Goal: Information Seeking & Learning: Check status

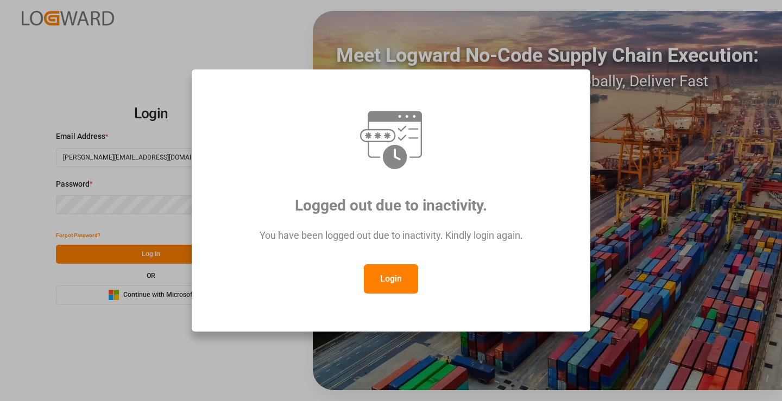
click at [403, 281] on button "Login" at bounding box center [391, 278] width 54 height 29
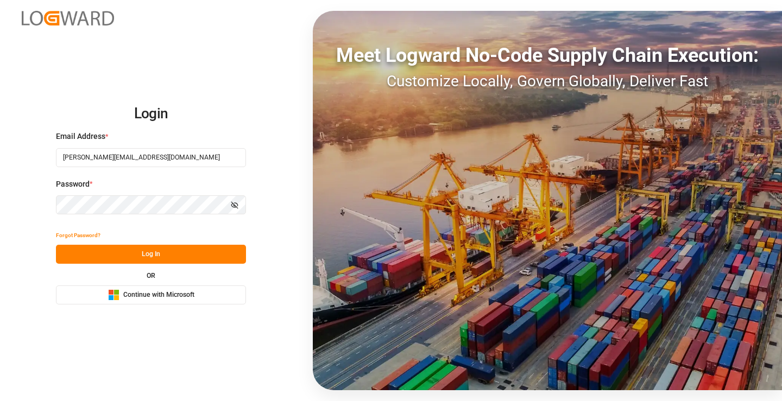
click at [150, 258] on button "Log In" at bounding box center [151, 254] width 190 height 19
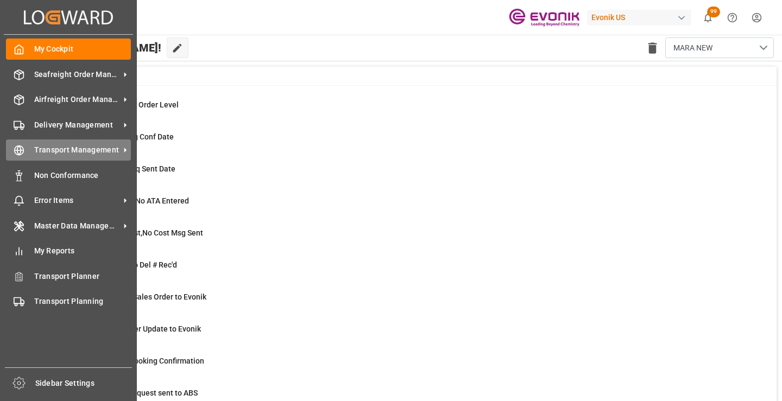
click at [28, 148] on div "Transport Management Transport Management" at bounding box center [68, 150] width 125 height 21
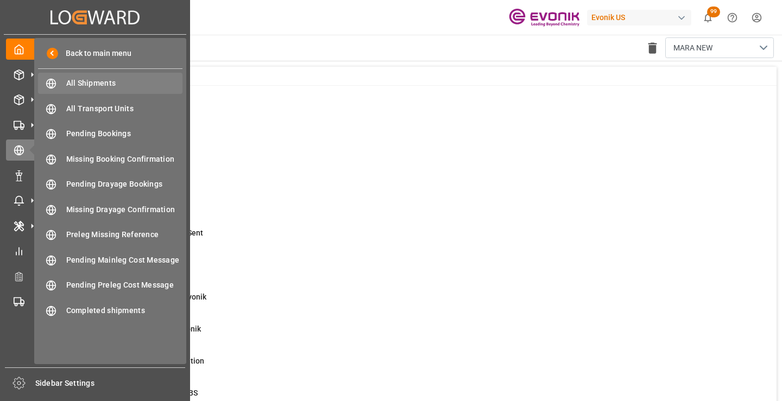
click at [123, 78] on span "All Shipments" at bounding box center [124, 83] width 117 height 11
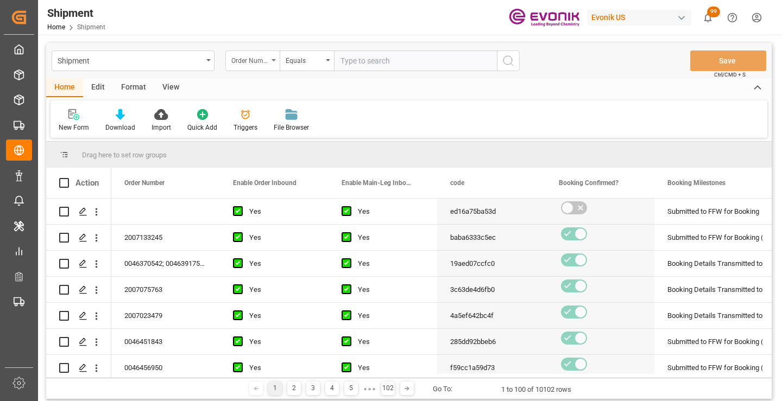
click at [267, 59] on div "Order Number" at bounding box center [249, 59] width 37 height 12
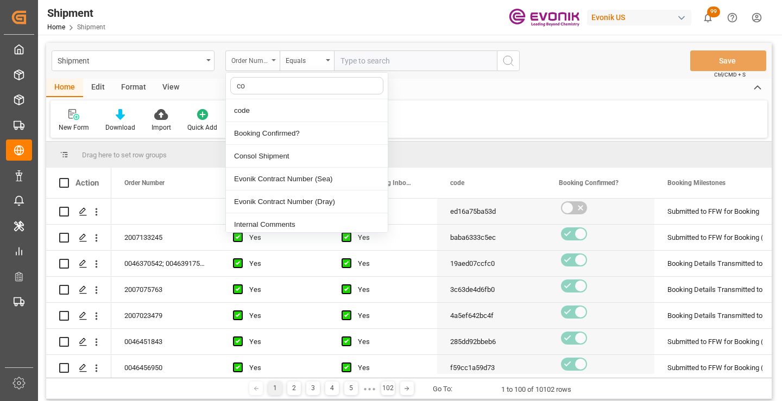
type input "cod"
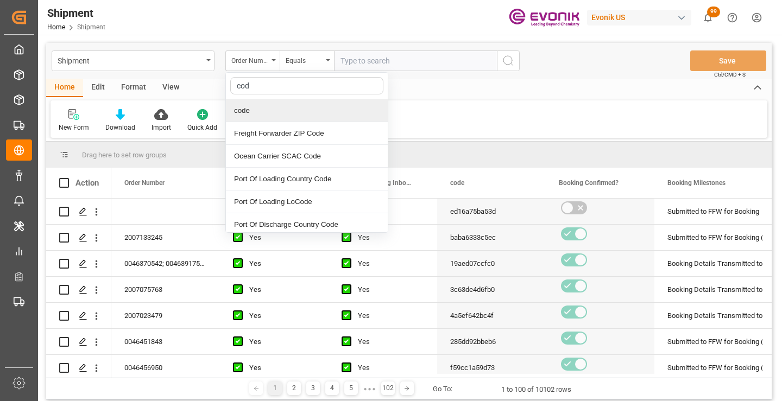
click at [272, 111] on div "code" at bounding box center [307, 110] width 162 height 23
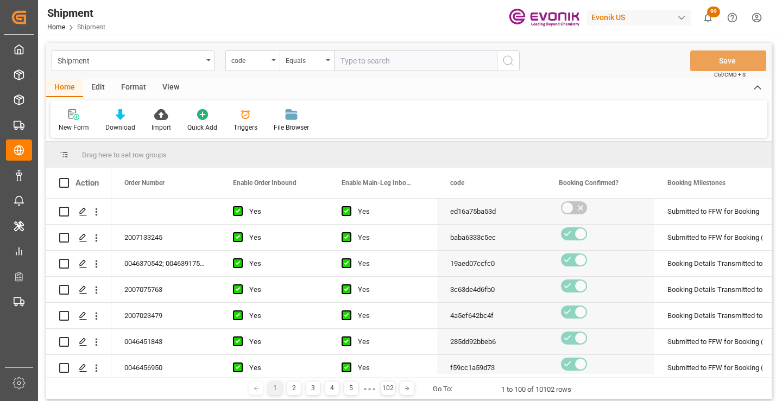
click at [405, 58] on input "text" at bounding box center [415, 61] width 163 height 21
paste input "b7401cded083"
type input "b7401cded083"
click at [509, 64] on icon "search button" at bounding box center [508, 60] width 13 height 13
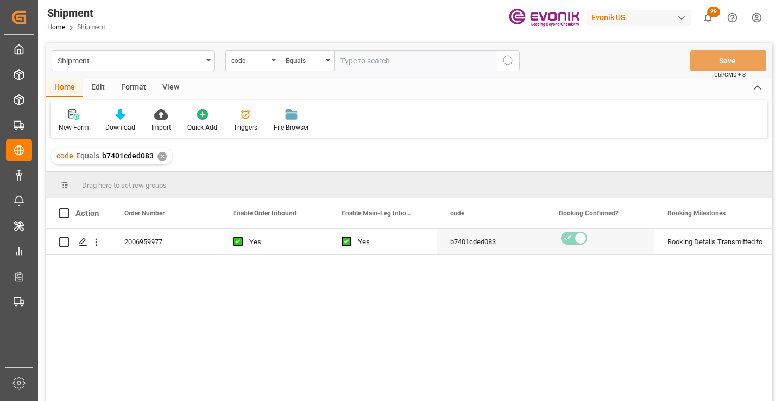
click at [554, 318] on div "2006959977 Yes Yes b7401cded083 Booking Details Transmitted to SAP Active No" at bounding box center [441, 318] width 660 height 179
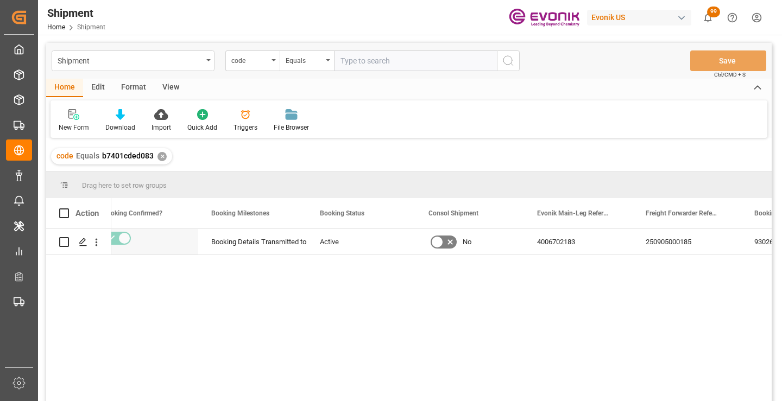
scroll to position [0, 434]
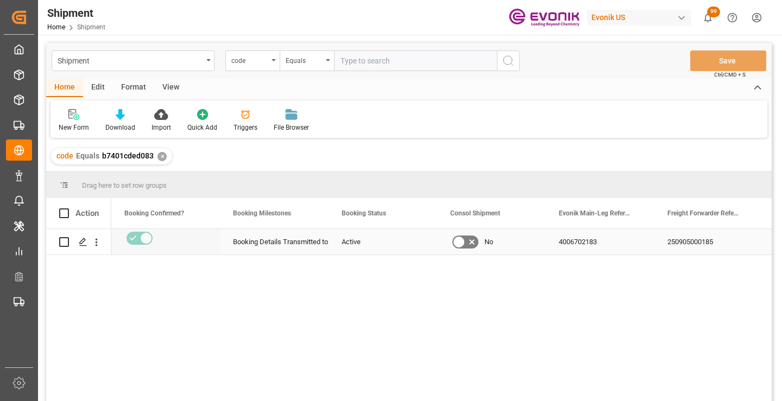
click at [700, 241] on div "250905000185" at bounding box center [708, 242] width 109 height 26
click at [161, 159] on div "✕" at bounding box center [161, 156] width 9 height 9
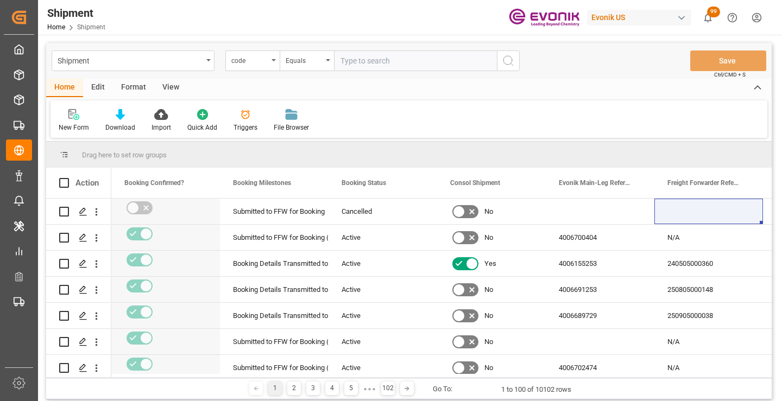
click at [385, 58] on input "text" at bounding box center [415, 61] width 163 height 21
paste input "ccb309361705"
type input "ccb309361705"
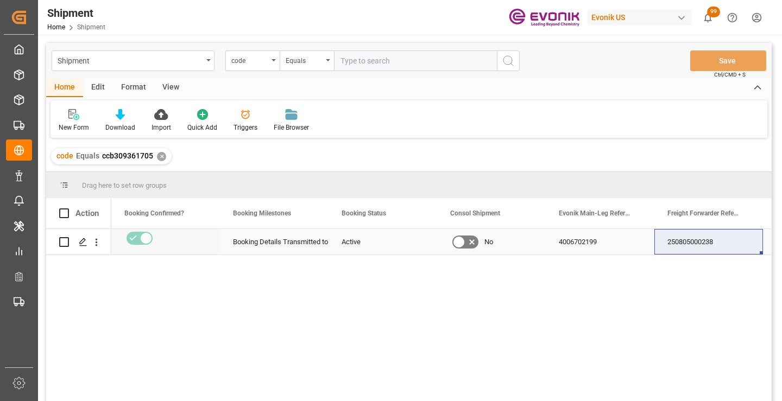
click at [690, 242] on div "250805000238" at bounding box center [708, 242] width 109 height 26
click at [162, 156] on div "✕" at bounding box center [161, 156] width 9 height 9
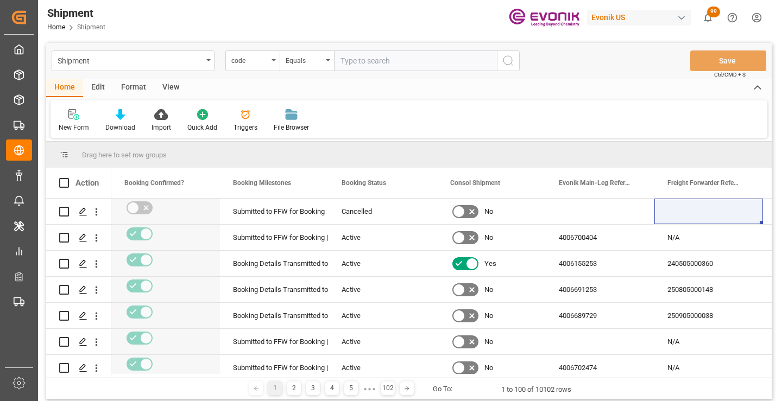
click at [396, 58] on input "text" at bounding box center [415, 61] width 163 height 21
paste input "4b885225d59e"
type input "4b885225d59e"
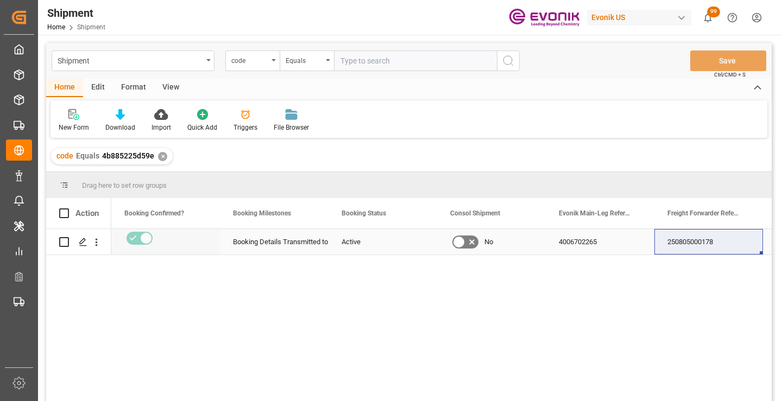
click at [700, 245] on div "250805000178" at bounding box center [708, 242] width 109 height 26
click at [161, 157] on div "✕" at bounding box center [162, 156] width 9 height 9
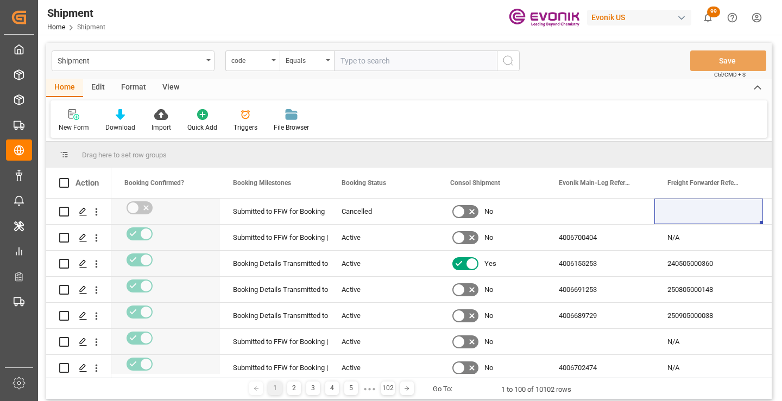
click at [394, 64] on input "text" at bounding box center [415, 61] width 163 height 21
paste input "b6a92a63af79"
type input "b6a92a63af79"
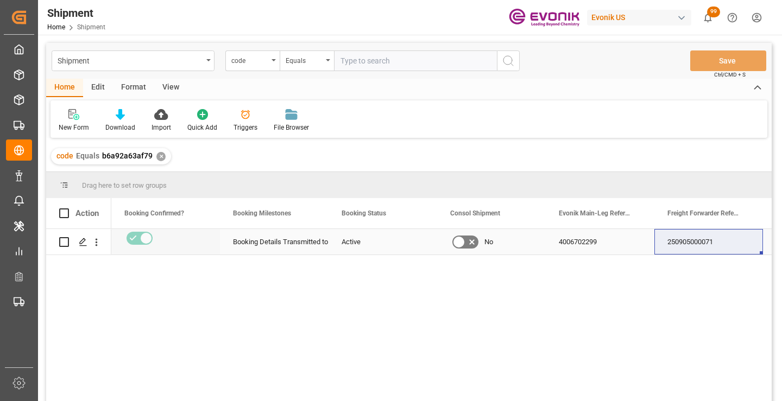
click at [710, 238] on div "250905000071" at bounding box center [708, 242] width 109 height 26
click at [159, 156] on div "✕" at bounding box center [160, 156] width 9 height 9
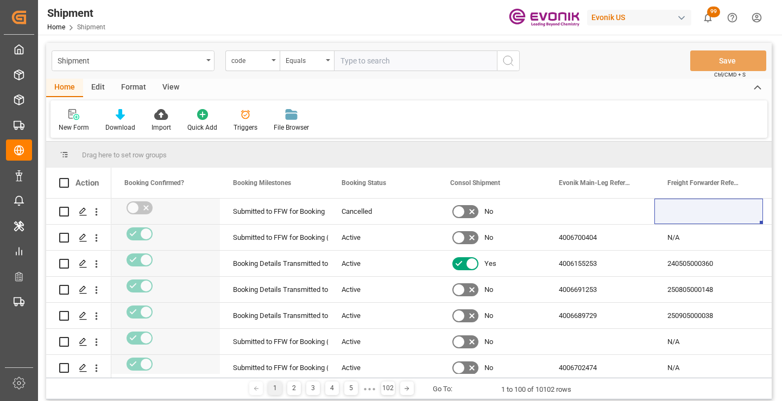
click at [405, 58] on input "text" at bounding box center [415, 61] width 163 height 21
paste input "850bd7fd6246"
type input "850bd7fd6246"
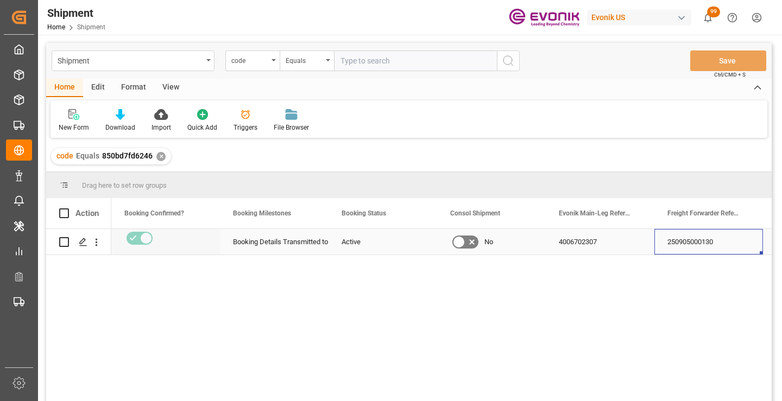
click at [701, 247] on div "250905000130" at bounding box center [708, 242] width 109 height 26
click at [160, 154] on div "✕" at bounding box center [160, 156] width 9 height 9
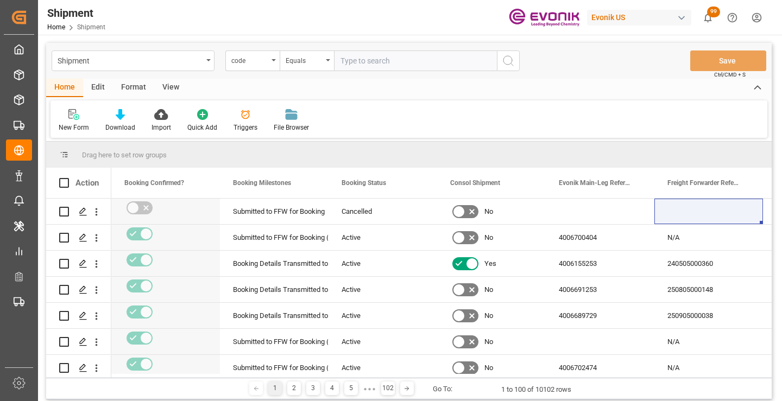
click at [432, 59] on input "text" at bounding box center [415, 61] width 163 height 21
paste input "52237380fa3f"
type input "52237380fa3f"
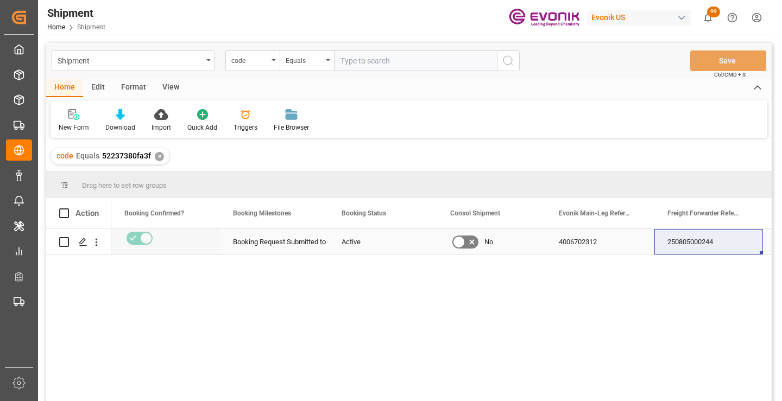
click at [696, 248] on div "250805000244" at bounding box center [708, 242] width 109 height 26
click at [157, 158] on div "✕" at bounding box center [159, 156] width 9 height 9
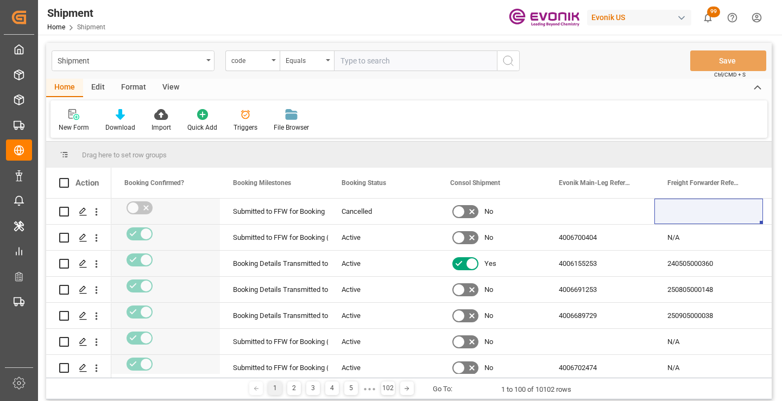
click at [404, 58] on input "text" at bounding box center [415, 61] width 163 height 21
paste input "61b5a3b9069b"
type input "61b5a3b9069b"
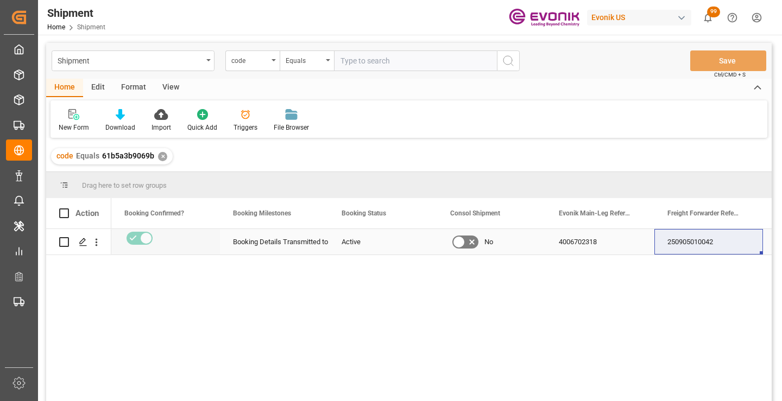
click at [688, 241] on div "250905010042" at bounding box center [708, 242] width 109 height 26
click at [162, 155] on div "✕" at bounding box center [162, 156] width 9 height 9
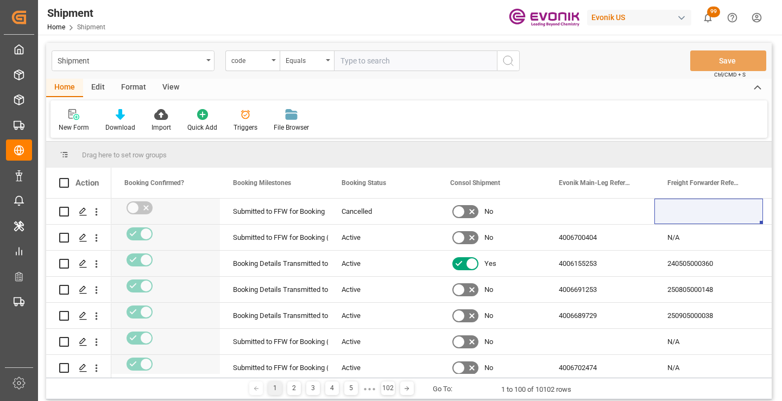
click at [387, 56] on input "text" at bounding box center [415, 61] width 163 height 21
paste input "61b5a3b9069b"
type input "61b5a3b9069b"
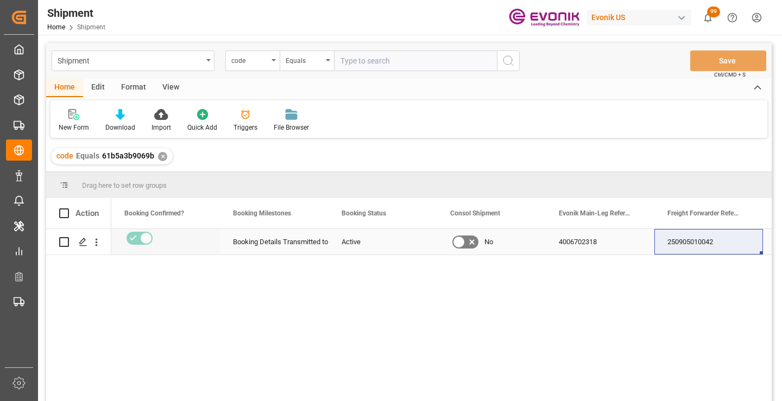
click at [685, 244] on div "250905010042" at bounding box center [708, 242] width 109 height 26
click at [162, 157] on div "✕" at bounding box center [162, 156] width 9 height 9
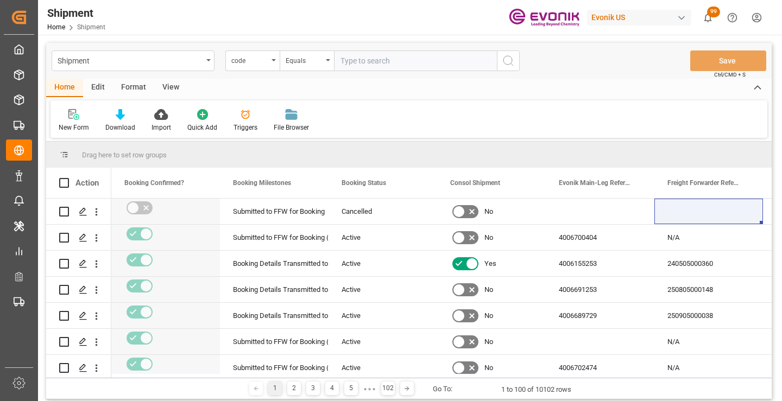
click at [394, 64] on input "text" at bounding box center [415, 61] width 163 height 21
paste input "7a482a57c354"
type input "7a482a57c354"
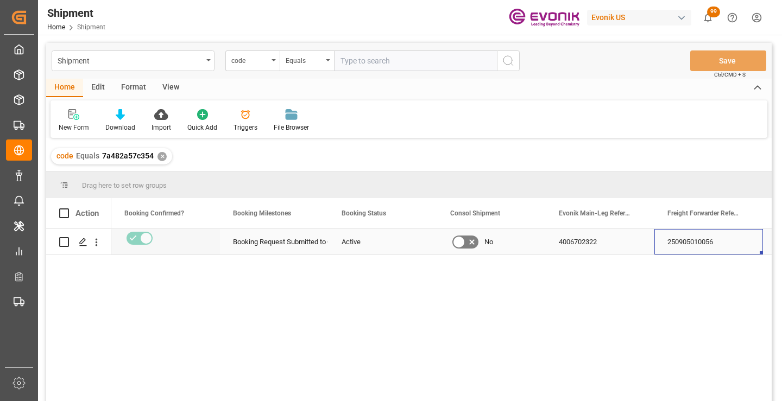
click at [694, 247] on div "250905010056" at bounding box center [708, 242] width 109 height 26
click at [160, 159] on div "✕" at bounding box center [161, 156] width 9 height 9
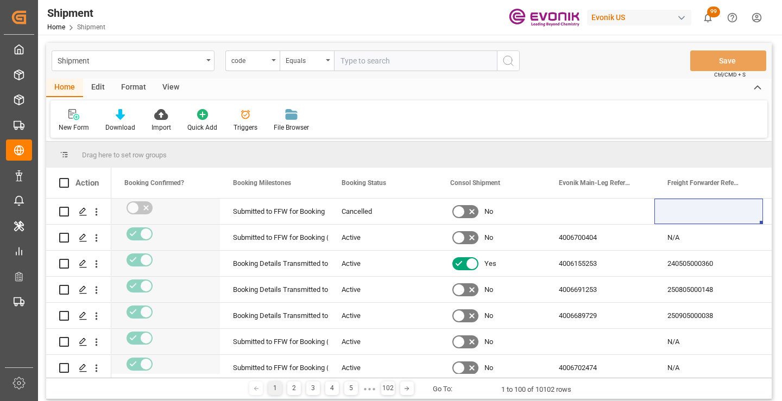
click at [394, 59] on input "text" at bounding box center [415, 61] width 163 height 21
paste input "c46c03592a03"
type input "c46c03592a03"
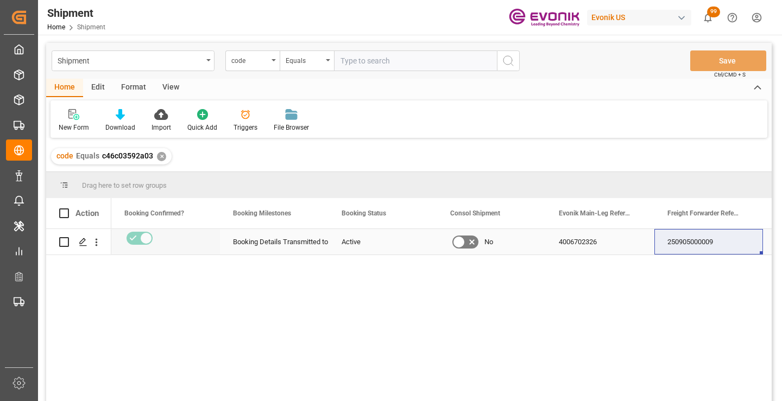
click at [704, 236] on div "250905000009" at bounding box center [708, 242] width 109 height 26
click at [159, 156] on div "✕" at bounding box center [161, 156] width 9 height 9
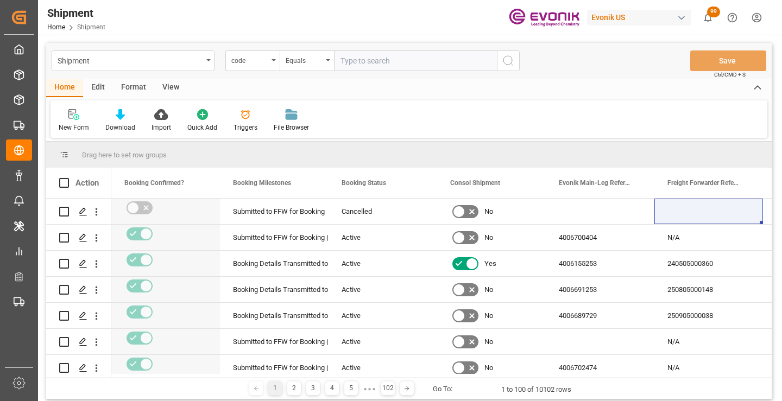
click at [387, 62] on input "text" at bounding box center [415, 61] width 163 height 21
paste input "204dc071281f"
type input "204dc071281f"
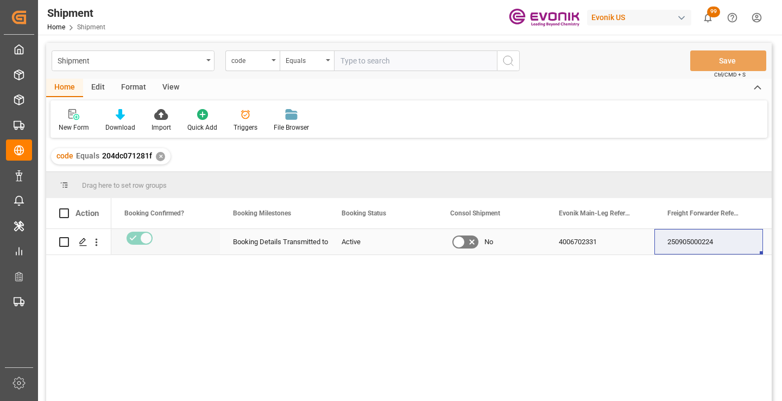
click at [696, 245] on div "250905000224" at bounding box center [708, 242] width 109 height 26
click at [159, 158] on div "✕" at bounding box center [160, 156] width 9 height 9
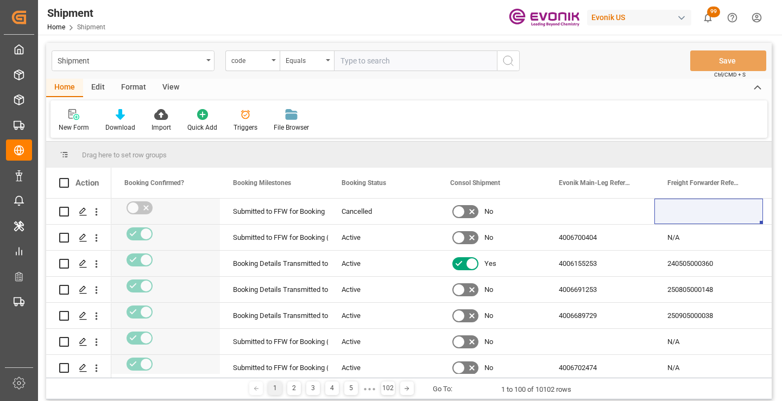
click at [400, 66] on input "text" at bounding box center [415, 61] width 163 height 21
paste input "3a264cc88b91"
type input "3a264cc88b91"
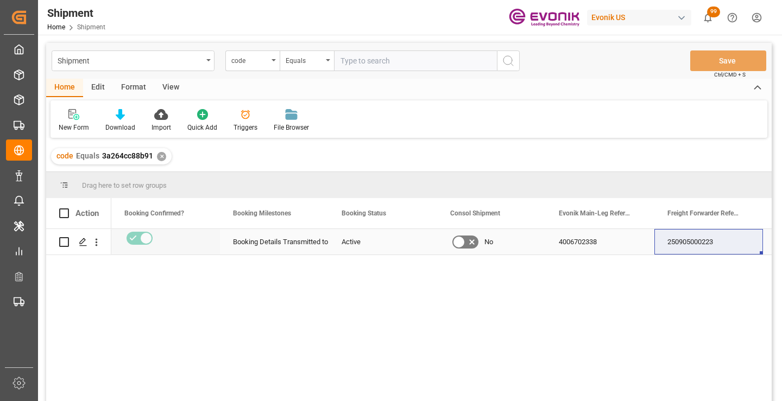
click at [697, 246] on div "250905000223" at bounding box center [708, 242] width 109 height 26
click at [162, 161] on div "✕" at bounding box center [161, 156] width 9 height 9
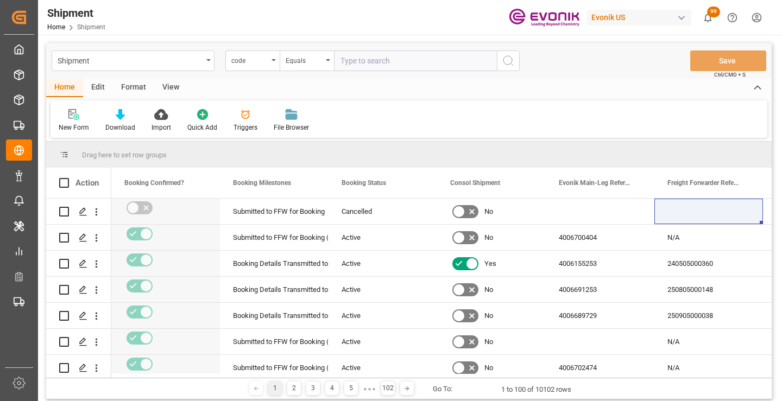
click at [365, 66] on input "text" at bounding box center [415, 61] width 163 height 21
paste input "b4412f124928"
type input "b4412f124928"
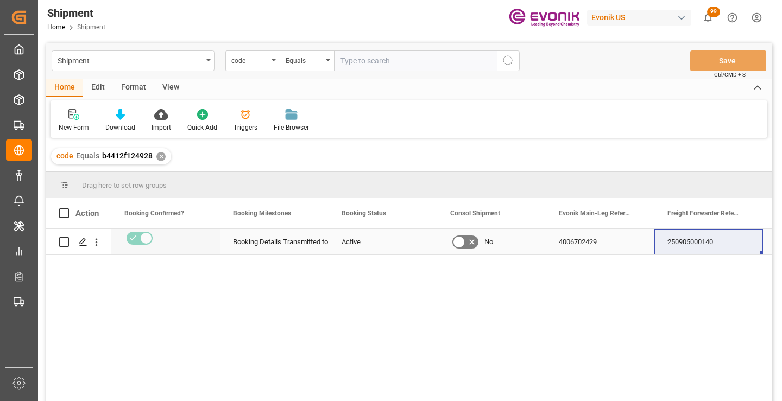
click at [700, 241] on div "250905000140" at bounding box center [708, 242] width 109 height 26
click at [159, 156] on div "✕" at bounding box center [160, 156] width 9 height 9
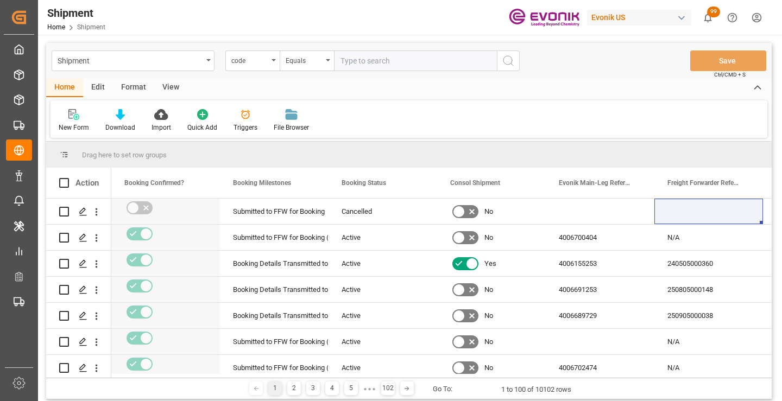
click at [394, 59] on input "text" at bounding box center [415, 61] width 163 height 21
paste input "e6307f09bd00"
type input "e6307f09bd00"
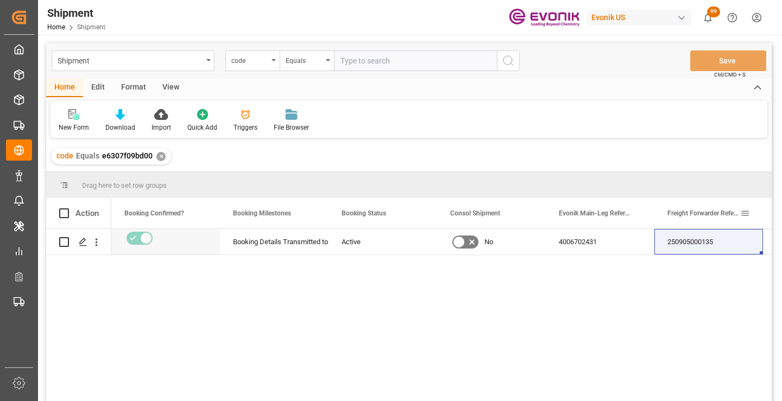
click at [688, 247] on div "250905000135" at bounding box center [708, 242] width 109 height 26
click at [156, 158] on div "✕" at bounding box center [160, 156] width 9 height 9
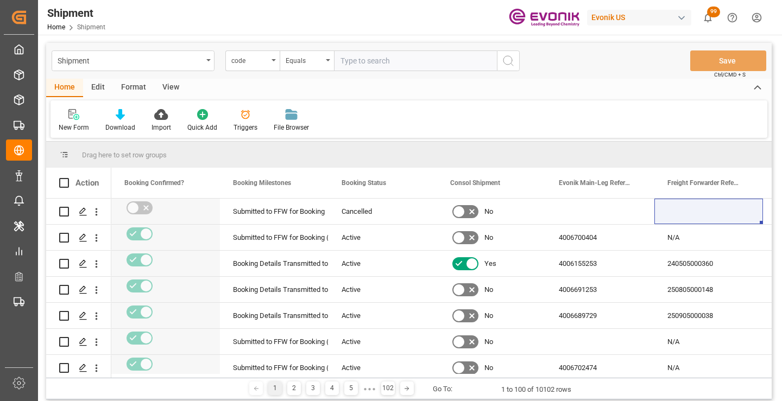
click at [381, 58] on input "text" at bounding box center [415, 61] width 163 height 21
paste input "14639e003fb1"
type input "14639e003fb1"
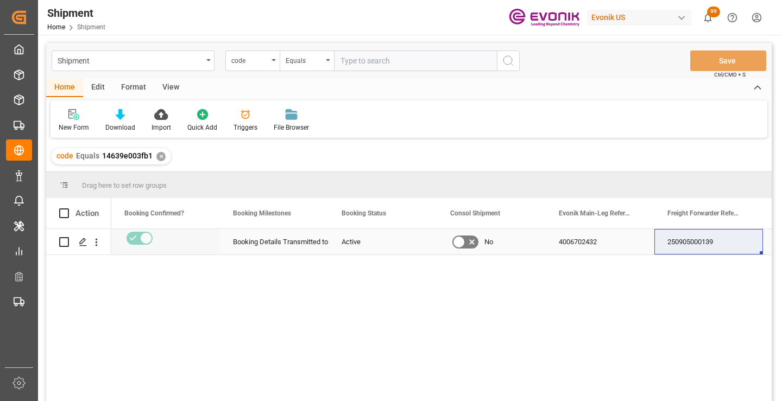
click at [691, 246] on div "250905000139" at bounding box center [708, 242] width 109 height 26
click at [160, 157] on div "✕" at bounding box center [160, 156] width 9 height 9
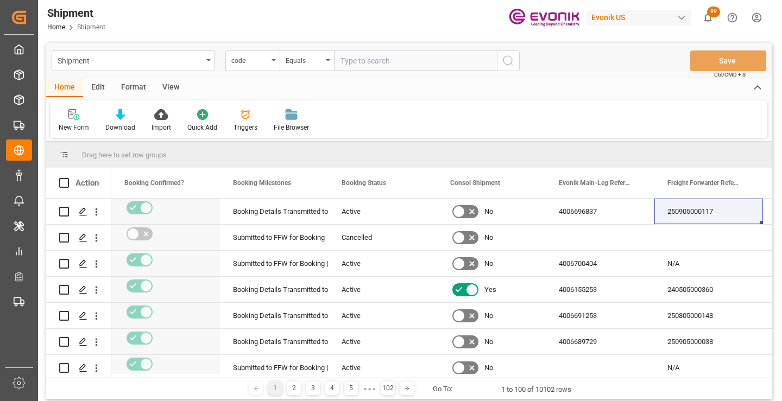
click at [437, 61] on input "text" at bounding box center [415, 61] width 163 height 21
paste input "57aaedbf6b3f"
type input "57aaedbf6b3f"
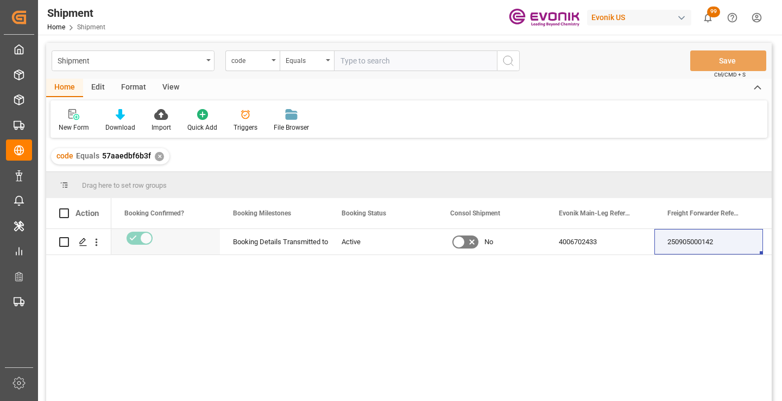
click at [692, 248] on div "250905000142" at bounding box center [708, 242] width 109 height 26
click at [156, 156] on div "✕" at bounding box center [159, 156] width 9 height 9
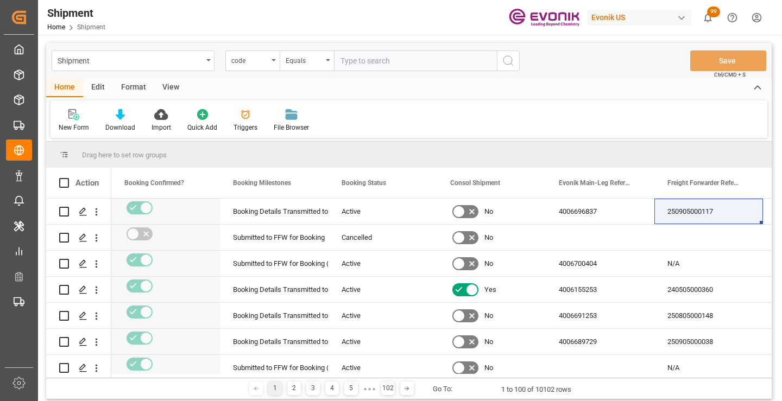
click at [389, 59] on input "text" at bounding box center [415, 61] width 163 height 21
paste input "3ed1dec37192"
type input "3ed1dec37192"
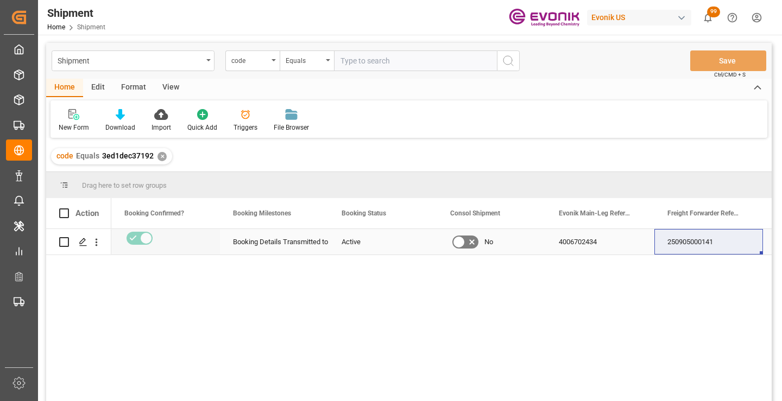
click at [698, 242] on div "250905000141" at bounding box center [708, 242] width 109 height 26
click at [162, 160] on div "✕" at bounding box center [161, 156] width 9 height 9
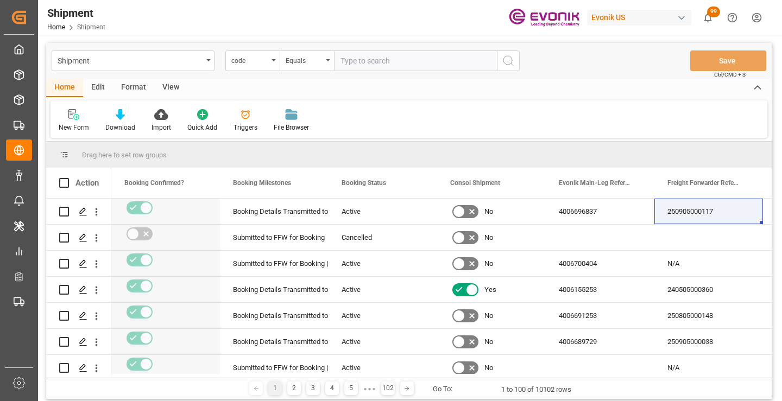
click at [389, 54] on input "text" at bounding box center [415, 61] width 163 height 21
paste input "fc82242bfb03"
type input "fc82242bfb03"
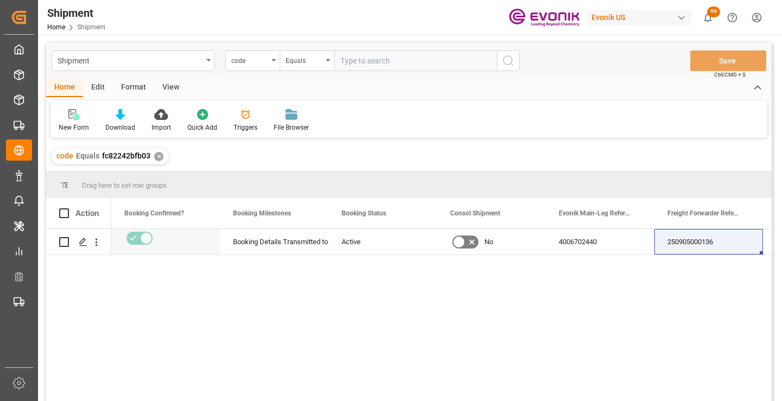
click at [389, 55] on input "text" at bounding box center [415, 61] width 163 height 21
type input "fc82242bfb03"
click at [689, 242] on div "250905000136" at bounding box center [708, 242] width 109 height 26
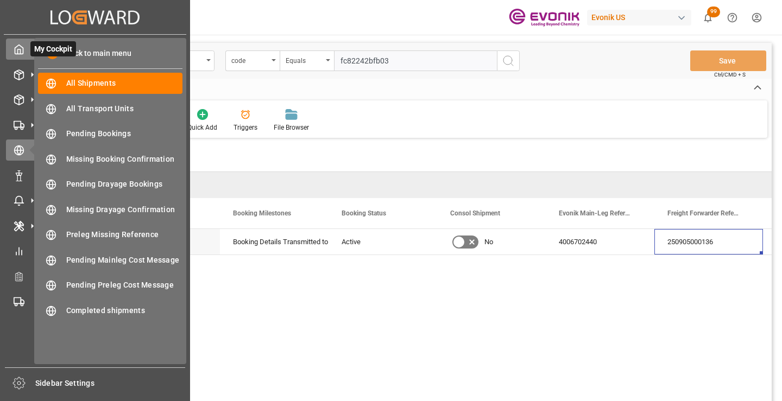
click at [18, 51] on polyline at bounding box center [19, 51] width 3 height 4
